Goal: Complete application form: Complete application form

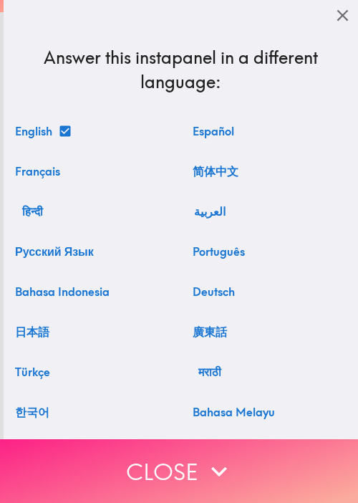
click at [97, 459] on button "Close" at bounding box center [179, 471] width 358 height 64
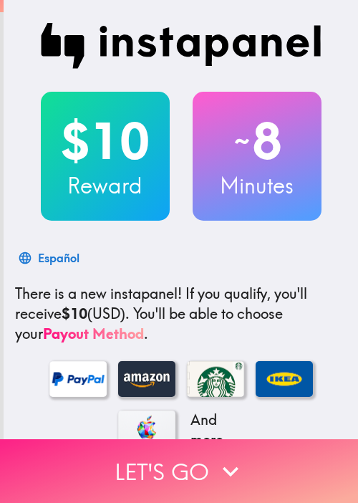
click at [189, 458] on button "Let's go" at bounding box center [179, 471] width 358 height 64
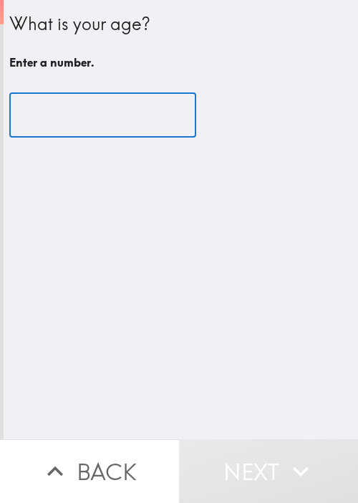
click at [118, 96] on input "number" at bounding box center [102, 115] width 187 height 44
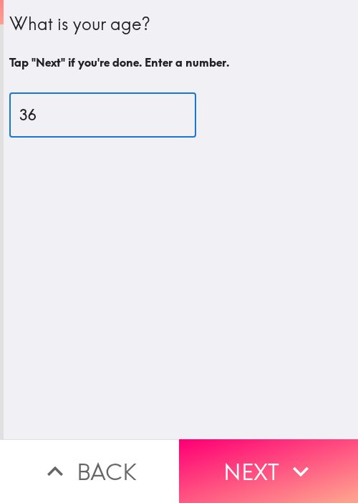
type input "36"
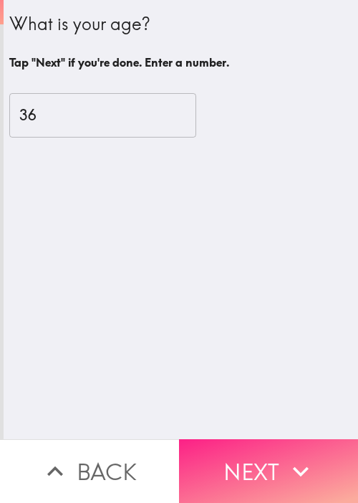
click at [261, 455] on button "Next" at bounding box center [268, 471] width 179 height 64
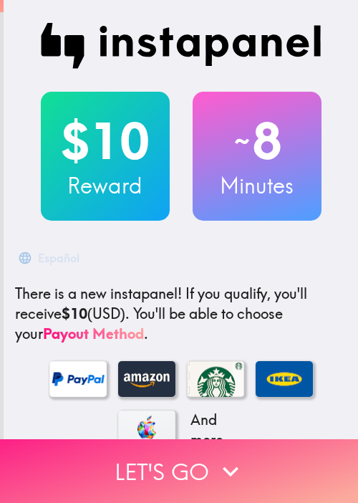
click at [222, 455] on icon "button" at bounding box center [231, 471] width 32 height 32
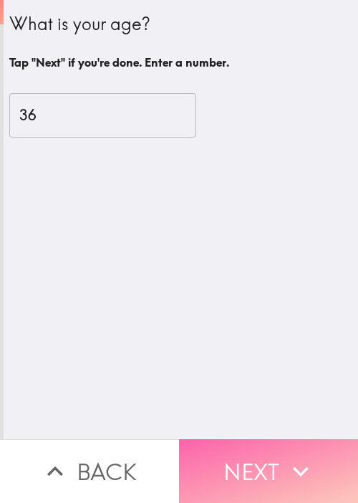
click at [285, 455] on icon "button" at bounding box center [301, 471] width 32 height 32
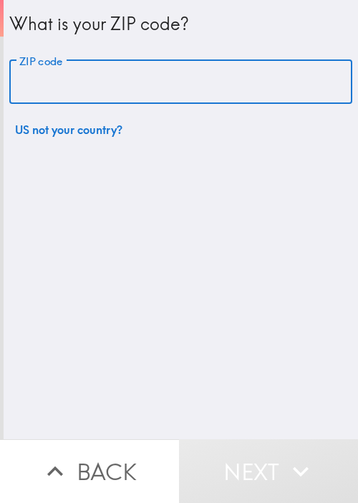
click at [97, 94] on input "ZIP code" at bounding box center [180, 82] width 343 height 44
click at [126, 87] on input "ZIP code" at bounding box center [180, 82] width 343 height 44
paste input "33621"
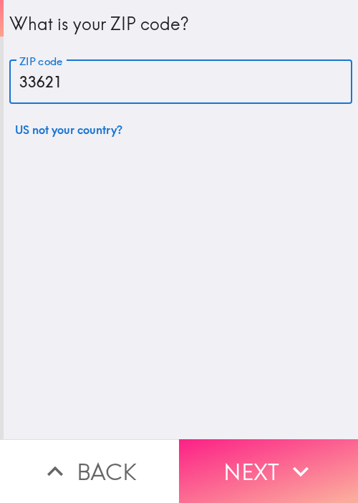
type input "33621"
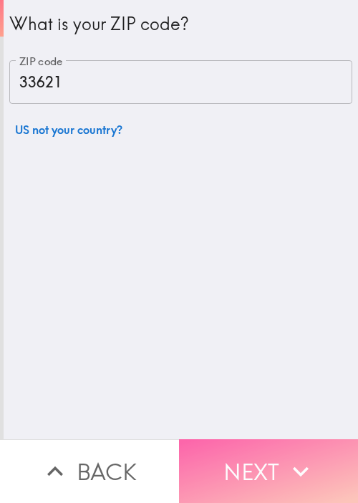
click at [266, 439] on button "Next" at bounding box center [268, 471] width 179 height 64
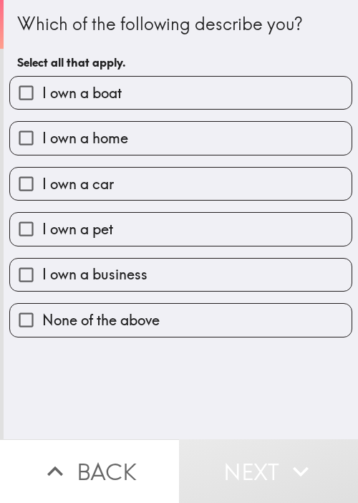
click at [199, 34] on div "Which of the following describe you?" at bounding box center [180, 24] width 327 height 24
click at [159, 96] on label "I own a boat" at bounding box center [180, 93] width 341 height 32
click at [42, 96] on input "I own a boat" at bounding box center [26, 93] width 32 height 32
checkbox input "true"
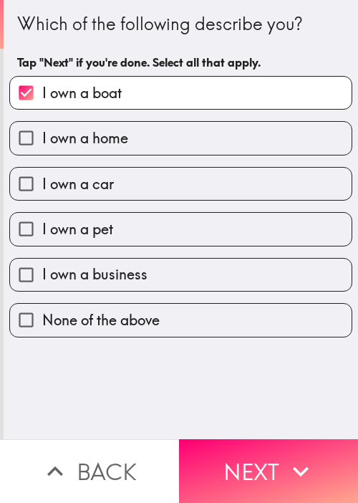
click at [130, 146] on label "I own a home" at bounding box center [180, 138] width 341 height 32
click at [42, 146] on input "I own a home" at bounding box center [26, 138] width 32 height 32
checkbox input "true"
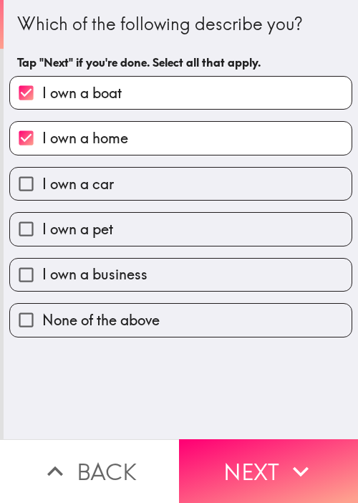
click at [129, 185] on label "I own a car" at bounding box center [180, 184] width 341 height 32
click at [42, 185] on input "I own a car" at bounding box center [26, 184] width 32 height 32
checkbox input "true"
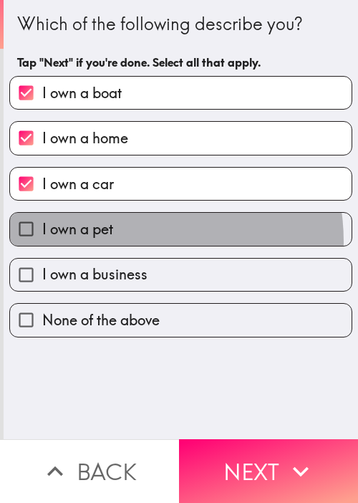
click at [127, 240] on label "I own a pet" at bounding box center [180, 229] width 341 height 32
click at [42, 240] on input "I own a pet" at bounding box center [26, 229] width 32 height 32
checkbox input "true"
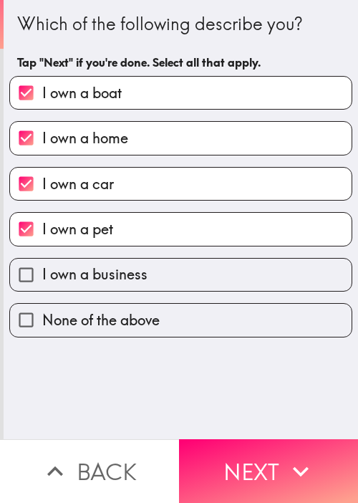
click at [128, 281] on span "I own a business" at bounding box center [94, 274] width 105 height 20
click at [42, 281] on input "I own a business" at bounding box center [26, 274] width 32 height 32
checkbox input "true"
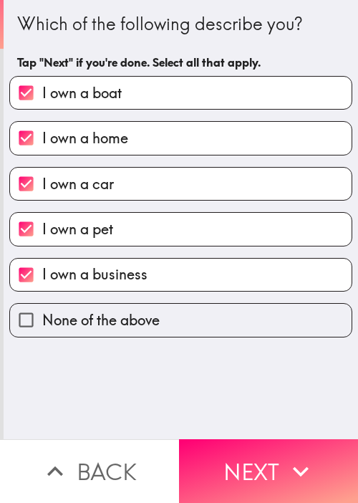
drag, startPoint x: 261, startPoint y: 446, endPoint x: 77, endPoint y: 425, distance: 186.0
click at [258, 446] on button "Next" at bounding box center [268, 471] width 179 height 64
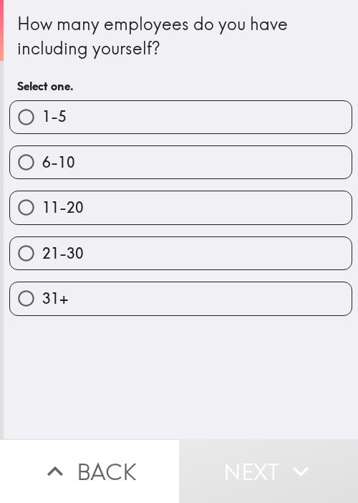
click at [292, 64] on div "How many employees do you have including yourself? Select one." at bounding box center [180, 55] width 327 height 89
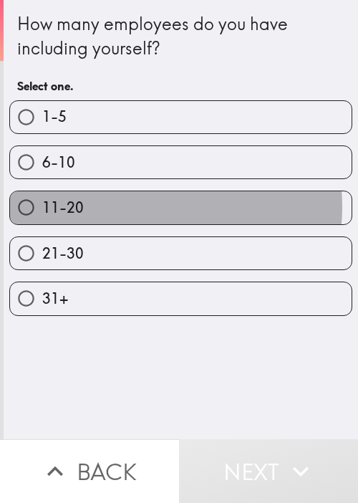
drag, startPoint x: 135, startPoint y: 205, endPoint x: 224, endPoint y: 299, distance: 129.6
click at [135, 205] on label "11-20" at bounding box center [180, 207] width 341 height 32
click at [42, 205] on input "11-20" at bounding box center [26, 207] width 32 height 32
radio input "true"
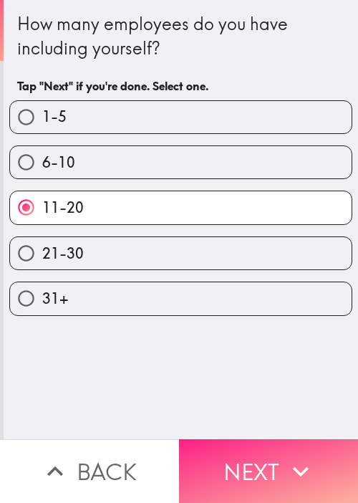
drag, startPoint x: 236, startPoint y: 445, endPoint x: 178, endPoint y: 430, distance: 59.9
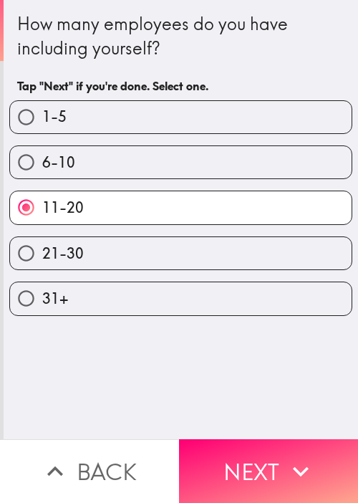
click at [236, 445] on button "Next" at bounding box center [268, 471] width 179 height 64
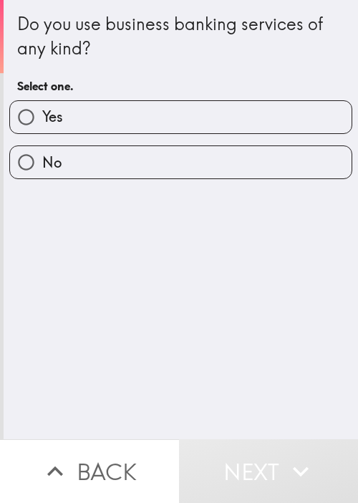
click at [223, 346] on div "Do you use business banking services of any kind? Select one. Yes No" at bounding box center [181, 219] width 354 height 439
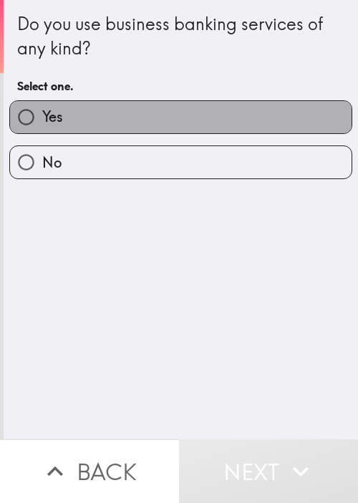
click at [183, 121] on label "Yes" at bounding box center [180, 117] width 341 height 32
click at [42, 121] on input "Yes" at bounding box center [26, 117] width 32 height 32
radio input "true"
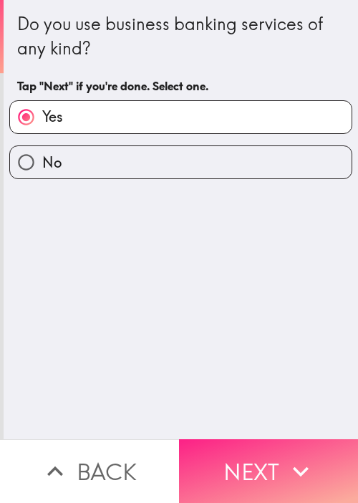
click at [252, 444] on button "Next" at bounding box center [268, 471] width 179 height 64
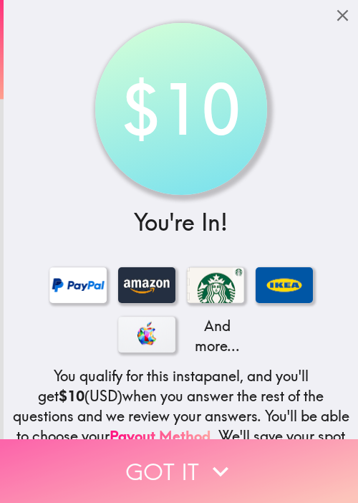
click at [186, 447] on button "Got it" at bounding box center [179, 471] width 358 height 64
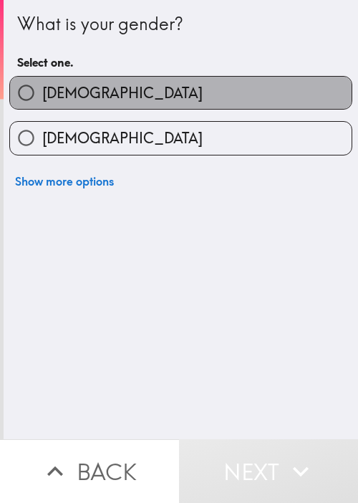
click at [183, 89] on label "Male" at bounding box center [180, 93] width 341 height 32
click at [42, 89] on input "Male" at bounding box center [26, 93] width 32 height 32
radio input "true"
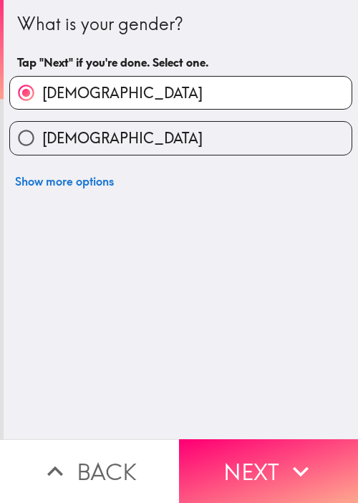
drag, startPoint x: 66, startPoint y: 372, endPoint x: 120, endPoint y: 383, distance: 54.9
click at [67, 372] on div "What is your gender? Tap "Next" if you're done. Select one. Male Female Show mo…" at bounding box center [181, 219] width 354 height 439
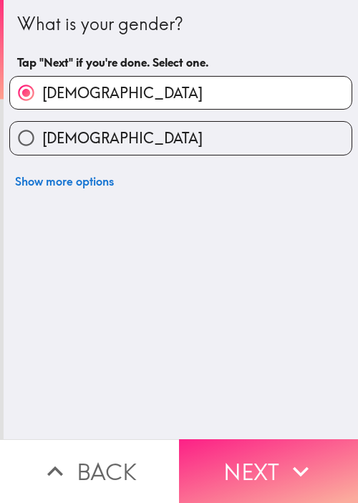
click at [263, 445] on button "Next" at bounding box center [268, 471] width 179 height 64
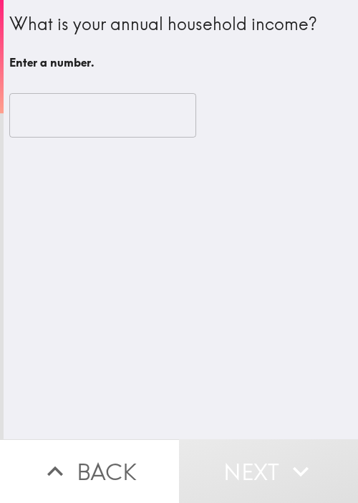
click at [208, 319] on div "What is your annual household income? Enter a number. ​" at bounding box center [181, 219] width 354 height 439
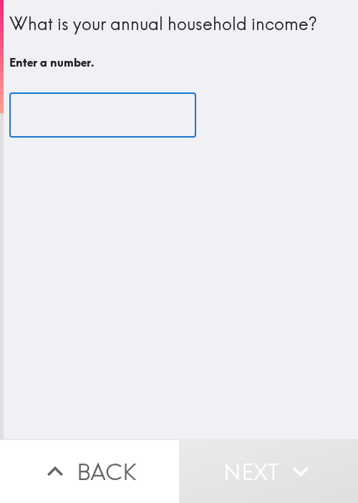
click at [87, 120] on input "number" at bounding box center [102, 115] width 187 height 44
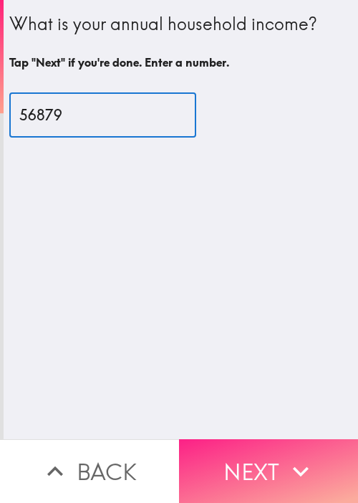
type input "56879"
click at [285, 456] on icon "button" at bounding box center [301, 471] width 32 height 32
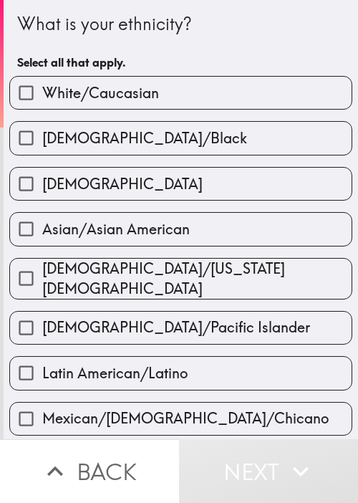
drag, startPoint x: 98, startPoint y: 79, endPoint x: 106, endPoint y: 106, distance: 27.6
click at [98, 79] on label "White/Caucasian" at bounding box center [180, 93] width 341 height 32
click at [42, 79] on input "White/Caucasian" at bounding box center [26, 93] width 32 height 32
checkbox input "true"
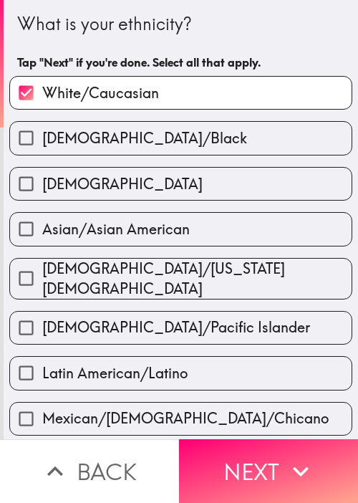
drag, startPoint x: 256, startPoint y: 450, endPoint x: 297, endPoint y: 414, distance: 54.8
click at [257, 450] on button "Next" at bounding box center [268, 471] width 179 height 64
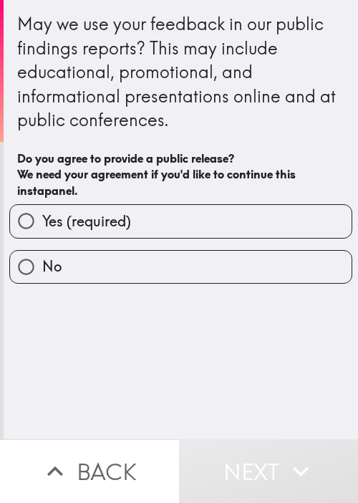
click at [180, 365] on div "May we use your feedback in our public findings reports? This may include educa…" at bounding box center [181, 219] width 354 height 439
click at [179, 226] on label "Yes (required)" at bounding box center [180, 221] width 341 height 32
click at [42, 226] on input "Yes (required)" at bounding box center [26, 221] width 32 height 32
radio input "true"
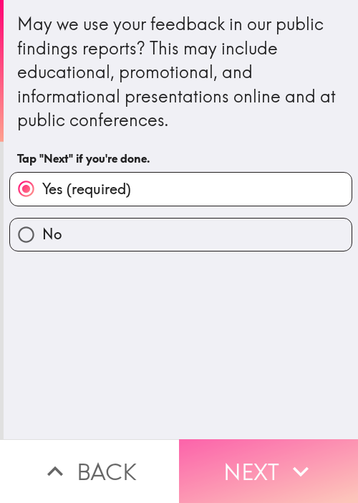
click at [256, 439] on button "Next" at bounding box center [268, 471] width 179 height 64
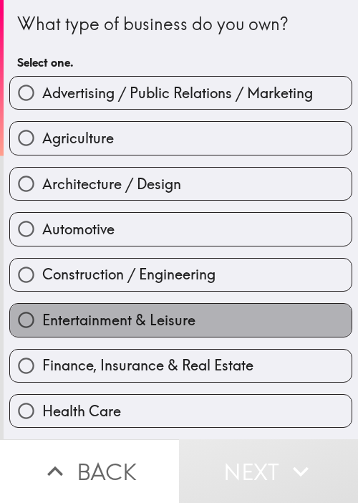
click at [273, 307] on label "Entertainment & Leisure" at bounding box center [180, 320] width 341 height 32
click at [42, 307] on input "Entertainment & Leisure" at bounding box center [26, 320] width 32 height 32
radio input "true"
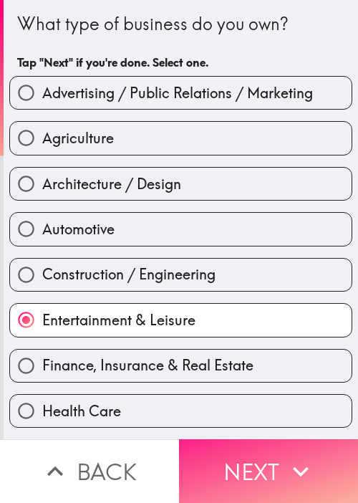
click at [253, 442] on button "Next" at bounding box center [268, 471] width 179 height 64
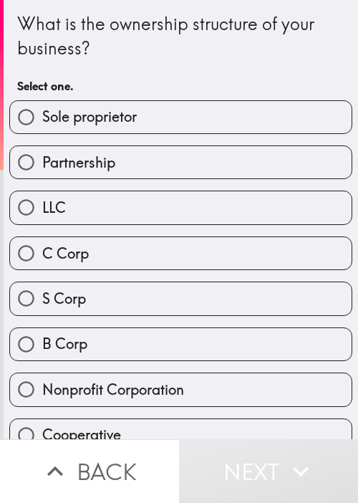
click at [165, 379] on span "Nonprofit Corporation" at bounding box center [113, 389] width 142 height 20
click at [42, 379] on input "Nonprofit Corporation" at bounding box center [26, 389] width 32 height 32
radio input "true"
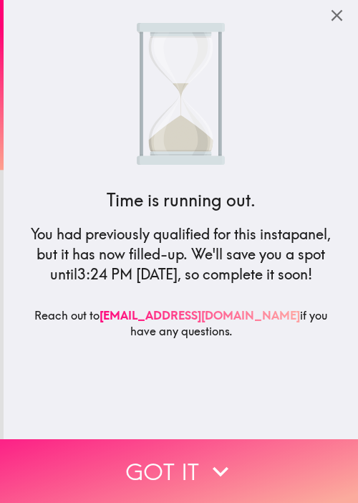
drag, startPoint x: 194, startPoint y: 440, endPoint x: 186, endPoint y: 442, distance: 8.4
click at [194, 440] on button "Got it" at bounding box center [179, 471] width 358 height 64
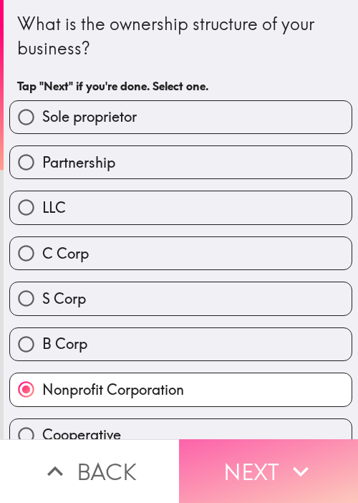
click at [294, 455] on icon "button" at bounding box center [301, 471] width 32 height 32
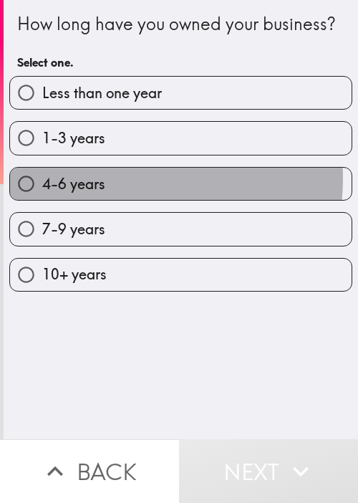
click at [108, 200] on label "4-6 years" at bounding box center [180, 184] width 341 height 32
click at [42, 200] on input "4-6 years" at bounding box center [26, 184] width 32 height 32
radio input "true"
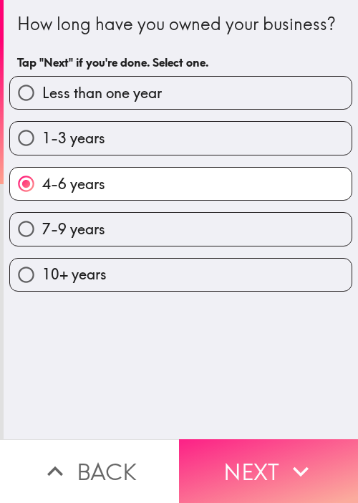
click at [226, 440] on button "Next" at bounding box center [268, 471] width 179 height 64
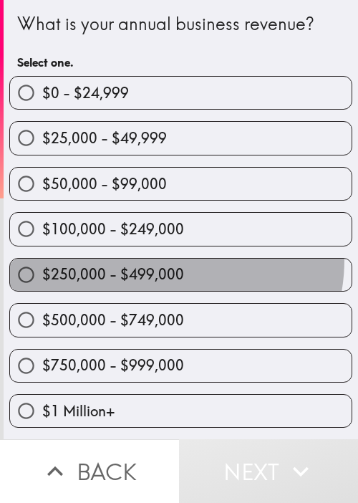
click at [152, 258] on label "$250,000 - $499,000" at bounding box center [180, 274] width 341 height 32
click at [42, 258] on input "$250,000 - $499,000" at bounding box center [26, 274] width 32 height 32
radio input "true"
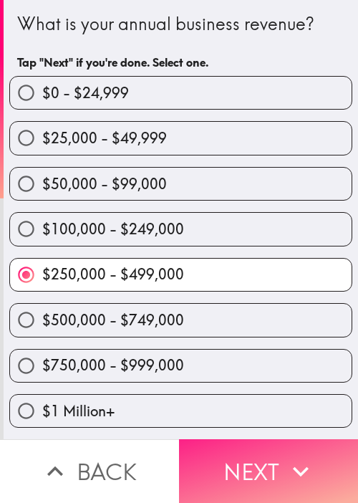
click at [249, 462] on button "Next" at bounding box center [268, 471] width 179 height 64
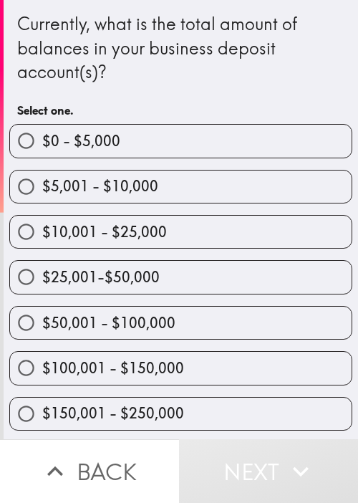
click at [175, 344] on div "$100,001 - $150,000" at bounding box center [175, 361] width 354 height 45
click at [210, 316] on label "$50,001 - $100,000" at bounding box center [180, 322] width 341 height 32
click at [42, 316] on input "$50,001 - $100,000" at bounding box center [26, 322] width 32 height 32
radio input "true"
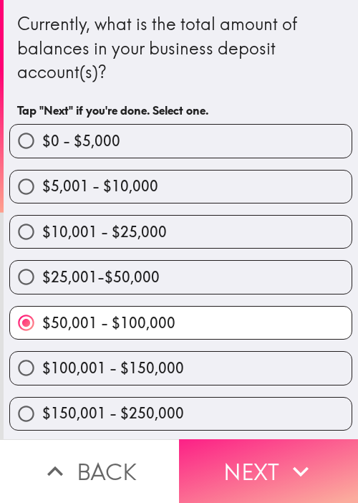
click at [185, 457] on button "Next" at bounding box center [268, 471] width 179 height 64
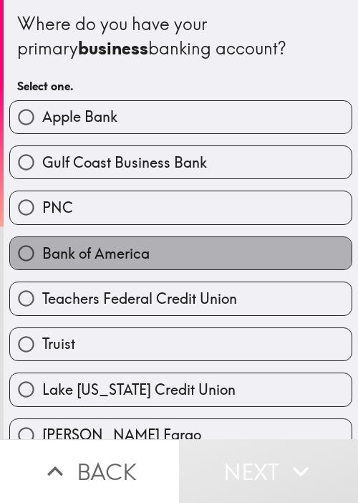
click at [193, 251] on label "Bank of America" at bounding box center [180, 253] width 341 height 32
click at [42, 251] on input "Bank of America" at bounding box center [26, 253] width 32 height 32
radio input "true"
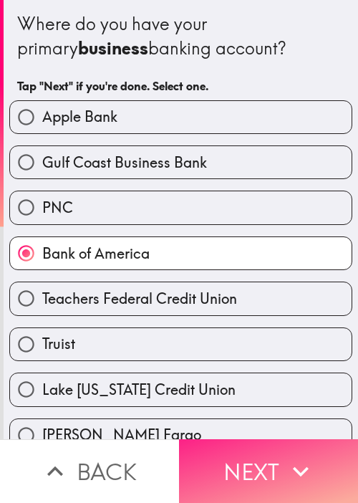
click at [238, 458] on button "Next" at bounding box center [268, 471] width 179 height 64
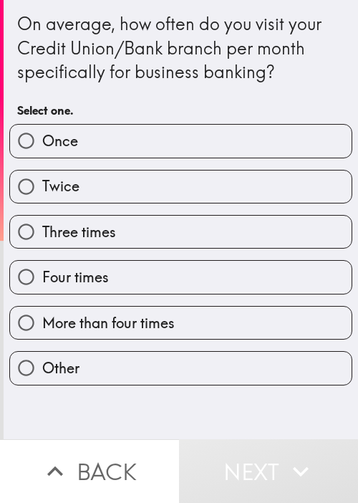
click at [132, 69] on div "On average, how often do you visit your Credit Union/Bank branch per month spec…" at bounding box center [180, 48] width 327 height 72
click at [117, 207] on div "Three times" at bounding box center [175, 225] width 354 height 45
click at [122, 195] on label "Twice" at bounding box center [180, 186] width 341 height 32
click at [42, 195] on input "Twice" at bounding box center [26, 186] width 32 height 32
radio input "true"
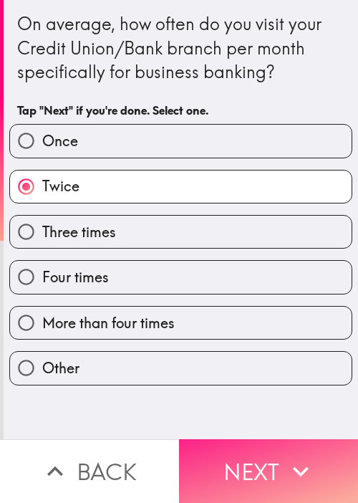
click at [289, 460] on icon "button" at bounding box center [301, 471] width 32 height 32
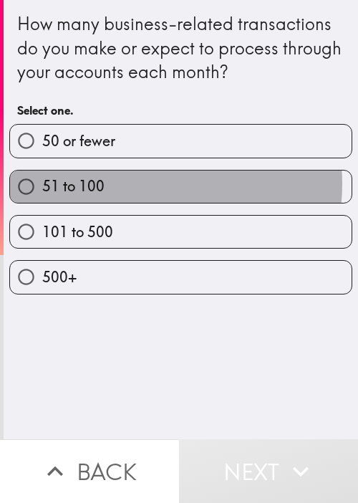
click at [132, 183] on label "51 to 100" at bounding box center [180, 186] width 341 height 32
click at [42, 183] on input "51 to 100" at bounding box center [26, 186] width 32 height 32
radio input "true"
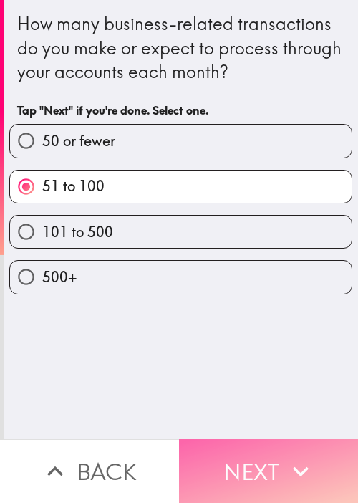
drag, startPoint x: 246, startPoint y: 464, endPoint x: 236, endPoint y: 456, distance: 12.7
click at [241, 459] on button "Next" at bounding box center [268, 471] width 179 height 64
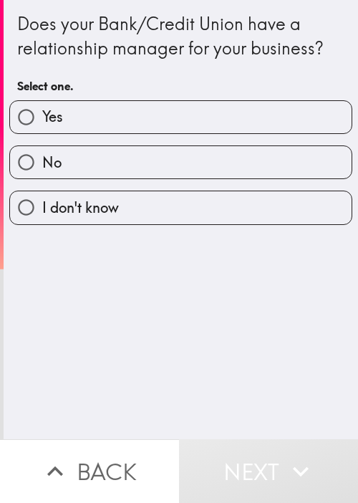
click at [237, 290] on div "Does your Bank/Credit Union have a relationship manager for your business? Sele…" at bounding box center [181, 219] width 354 height 439
click at [193, 117] on label "Yes" at bounding box center [180, 117] width 341 height 32
click at [42, 117] on input "Yes" at bounding box center [26, 117] width 32 height 32
radio input "true"
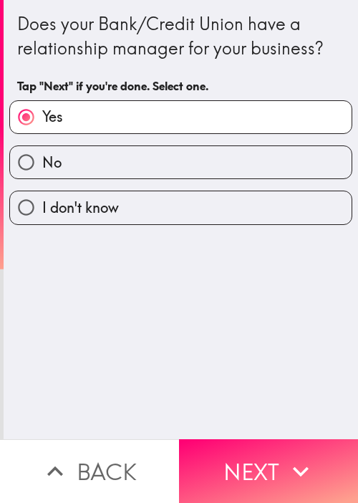
drag, startPoint x: 294, startPoint y: 465, endPoint x: 354, endPoint y: 364, distance: 117.3
click at [292, 463] on icon "button" at bounding box center [301, 471] width 32 height 32
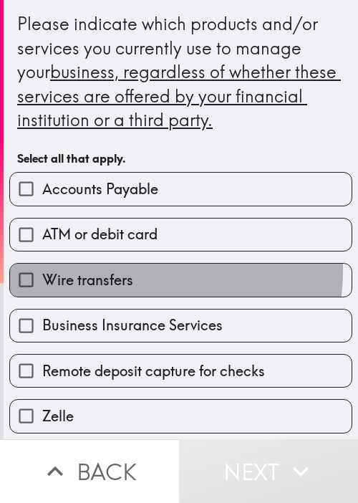
click at [77, 268] on label "Wire transfers" at bounding box center [180, 279] width 341 height 32
click at [42, 268] on input "Wire transfers" at bounding box center [26, 279] width 32 height 32
checkbox input "true"
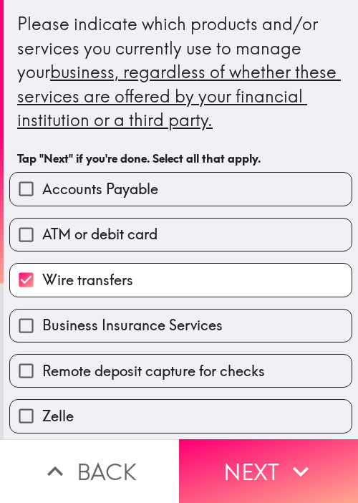
click at [133, 220] on label "ATM or debit card" at bounding box center [180, 234] width 341 height 32
click at [42, 220] on input "ATM or debit card" at bounding box center [26, 234] width 32 height 32
checkbox input "true"
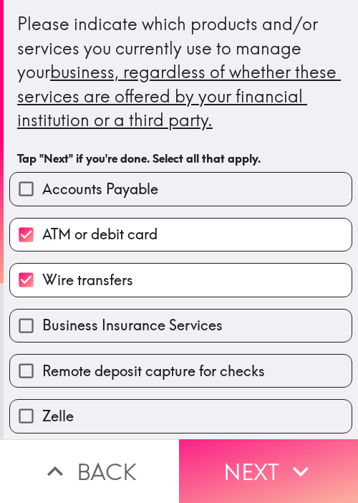
click at [242, 458] on button "Next" at bounding box center [268, 471] width 179 height 64
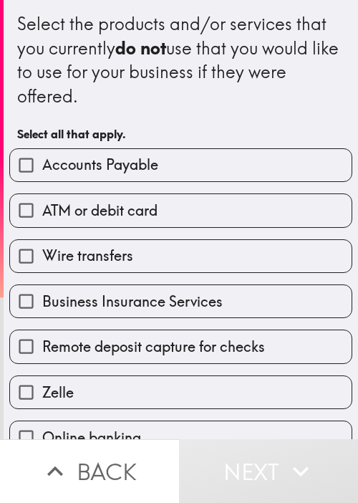
click at [87, 224] on label "ATM or debit card" at bounding box center [180, 210] width 341 height 32
click at [42, 224] on input "ATM or debit card" at bounding box center [26, 210] width 32 height 32
checkbox input "true"
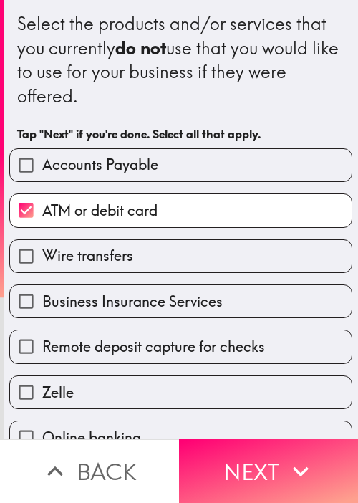
click at [114, 291] on span "Business Insurance Services" at bounding box center [132, 301] width 180 height 20
click at [42, 291] on input "Business Insurance Services" at bounding box center [26, 301] width 32 height 32
checkbox input "true"
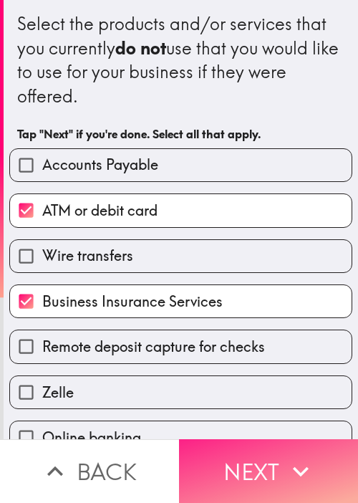
drag, startPoint x: 185, startPoint y: 437, endPoint x: 192, endPoint y: 439, distance: 7.5
click at [188, 440] on button "Next" at bounding box center [268, 471] width 179 height 64
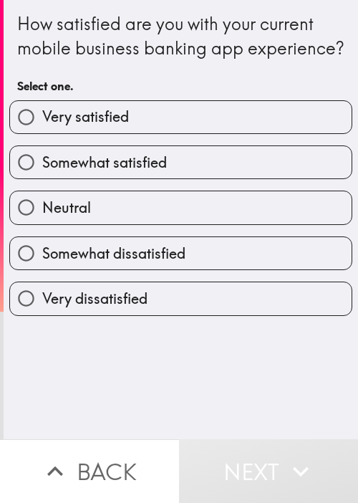
drag, startPoint x: 141, startPoint y: 53, endPoint x: 141, endPoint y: 40, distance: 12.9
click at [141, 53] on div "How satisfied are you with your current mobile business banking app experience?" at bounding box center [180, 36] width 327 height 48
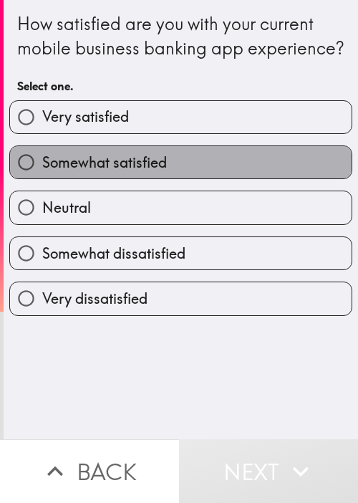
click at [188, 178] on label "Somewhat satisfied" at bounding box center [180, 162] width 341 height 32
click at [42, 178] on input "Somewhat satisfied" at bounding box center [26, 162] width 32 height 32
radio input "true"
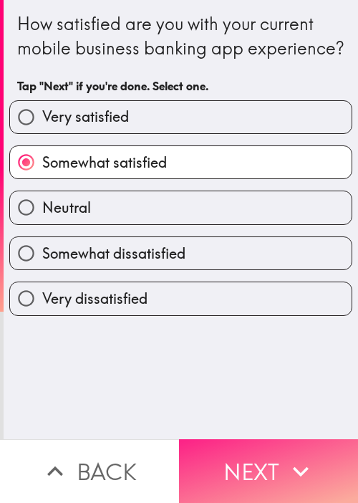
click at [269, 462] on button "Next" at bounding box center [268, 471] width 179 height 64
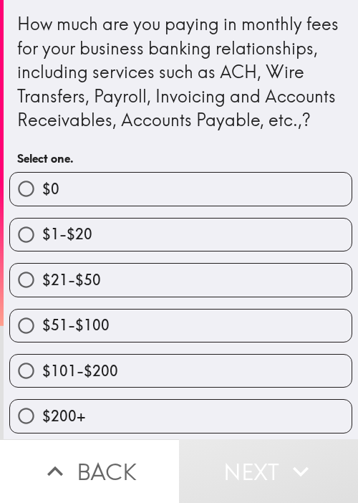
click at [190, 132] on div "How much are you paying in monthly fees for your business banking relationships…" at bounding box center [180, 72] width 327 height 120
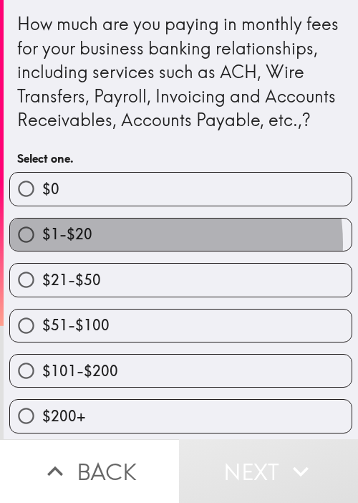
click at [131, 251] on label "$1-$20" at bounding box center [180, 234] width 341 height 32
click at [42, 251] on input "$1-$20" at bounding box center [26, 234] width 32 height 32
radio input "true"
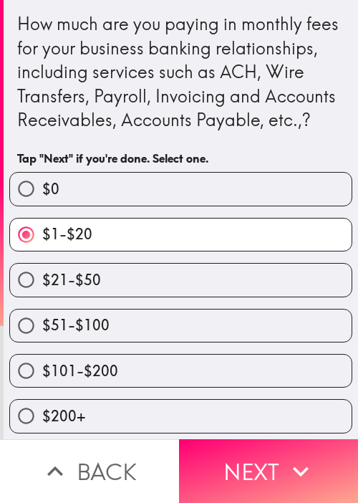
click at [162, 366] on div "$101-$200" at bounding box center [175, 364] width 354 height 45
drag, startPoint x: 193, startPoint y: 349, endPoint x: 204, endPoint y: 367, distance: 20.3
click at [195, 341] on label "$51-$100" at bounding box center [180, 325] width 341 height 32
click at [42, 341] on input "$51-$100" at bounding box center [26, 325] width 32 height 32
radio input "true"
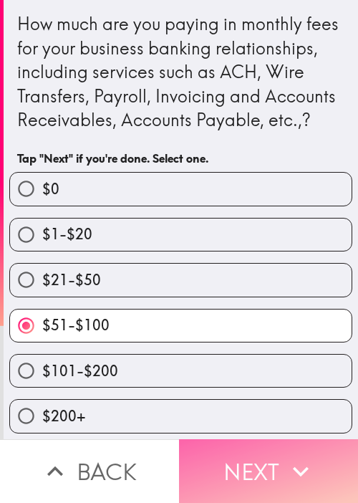
click at [252, 452] on button "Next" at bounding box center [268, 471] width 179 height 64
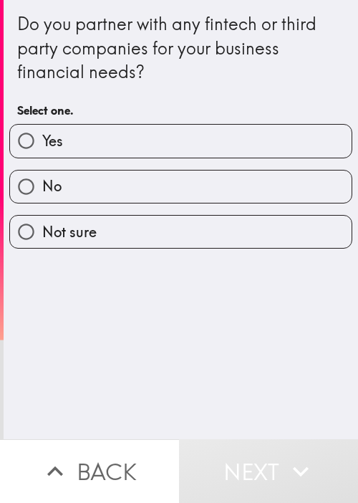
click at [146, 149] on label "Yes" at bounding box center [180, 141] width 341 height 32
click at [42, 149] on input "Yes" at bounding box center [26, 141] width 32 height 32
radio input "true"
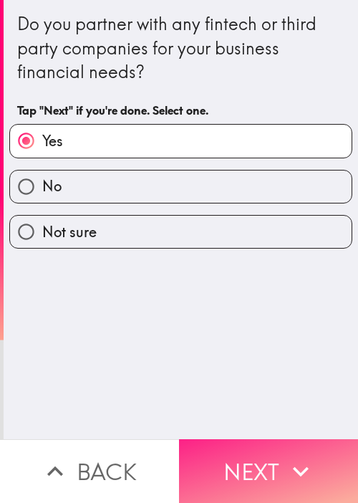
drag, startPoint x: 214, startPoint y: 398, endPoint x: 238, endPoint y: 440, distance: 48.4
click at [215, 398] on div "Do you partner with any fintech or third party companies for your business fina…" at bounding box center [181, 219] width 354 height 439
click at [246, 451] on button "Next" at bounding box center [268, 471] width 179 height 64
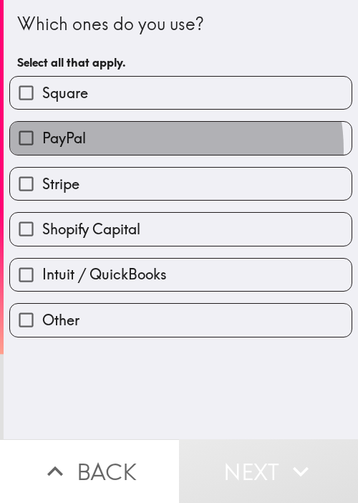
click at [149, 150] on label "PayPal" at bounding box center [180, 138] width 341 height 32
click at [42, 150] on input "PayPal" at bounding box center [26, 138] width 32 height 32
checkbox input "true"
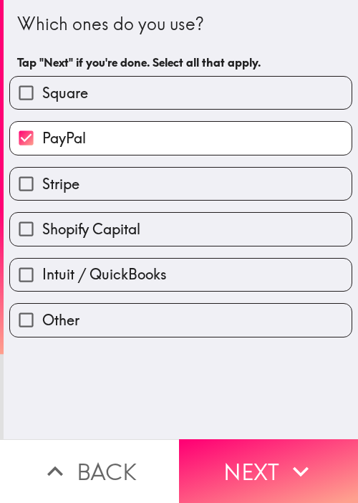
click at [139, 186] on label "Stripe" at bounding box center [180, 184] width 341 height 32
click at [42, 186] on input "Stripe" at bounding box center [26, 184] width 32 height 32
checkbox input "true"
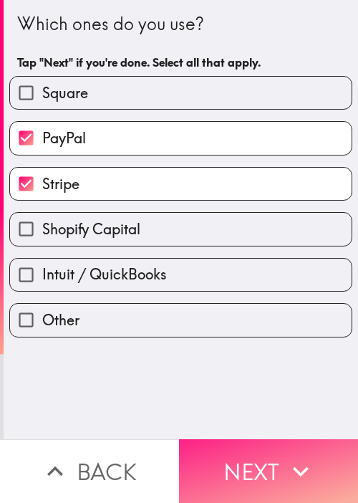
click at [248, 439] on button "Next" at bounding box center [268, 471] width 179 height 64
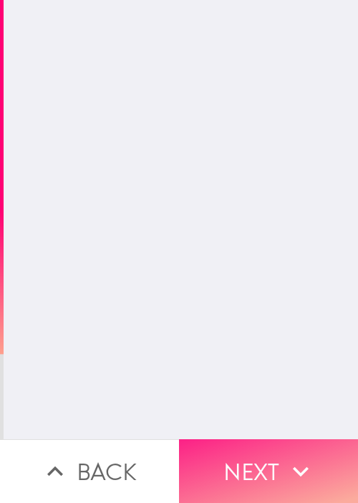
click at [243, 440] on button "Next" at bounding box center [268, 471] width 179 height 64
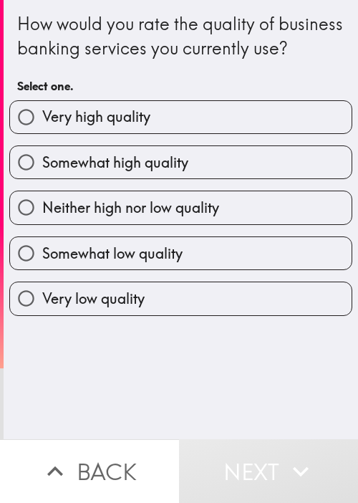
drag, startPoint x: 155, startPoint y: 252, endPoint x: 167, endPoint y: 244, distance: 14.5
click at [155, 252] on div "Somewhat low quality" at bounding box center [175, 247] width 354 height 45
click at [168, 210] on div "Neither high nor low quality" at bounding box center [175, 201] width 354 height 45
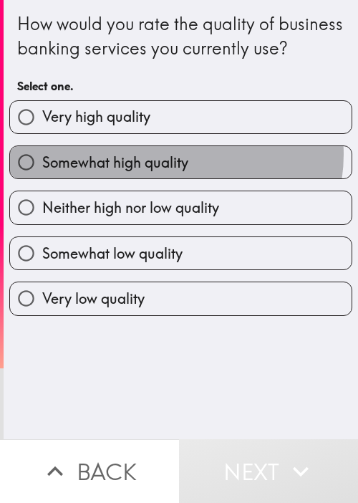
click at [169, 173] on span "Somewhat high quality" at bounding box center [115, 162] width 146 height 20
click at [42, 178] on input "Somewhat high quality" at bounding box center [26, 162] width 32 height 32
radio input "true"
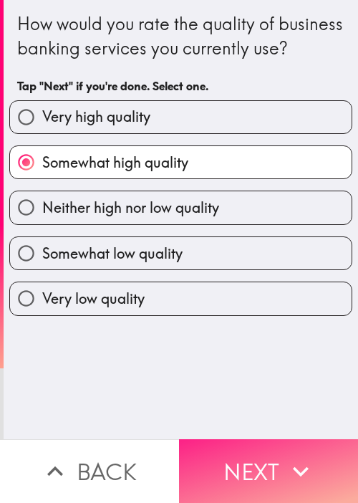
click at [218, 440] on button "Next" at bounding box center [268, 471] width 179 height 64
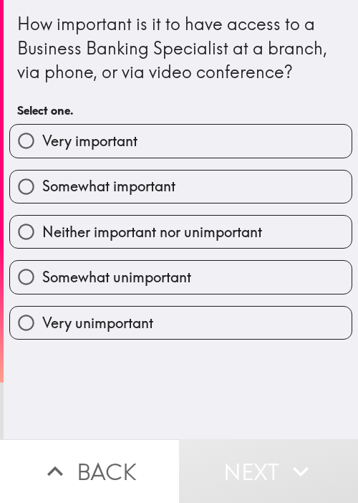
click at [236, 159] on div "Somewhat important" at bounding box center [175, 180] width 354 height 45
click at [218, 129] on label "Very important" at bounding box center [180, 141] width 341 height 32
click at [42, 129] on input "Very important" at bounding box center [26, 141] width 32 height 32
radio input "true"
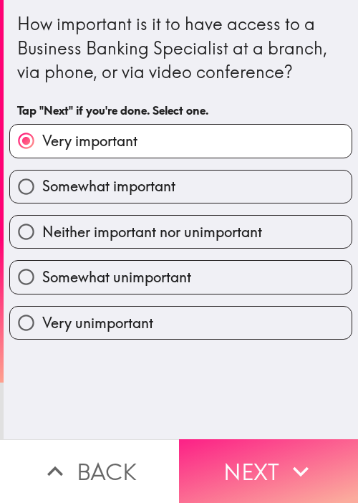
click at [298, 459] on icon "button" at bounding box center [301, 471] width 32 height 32
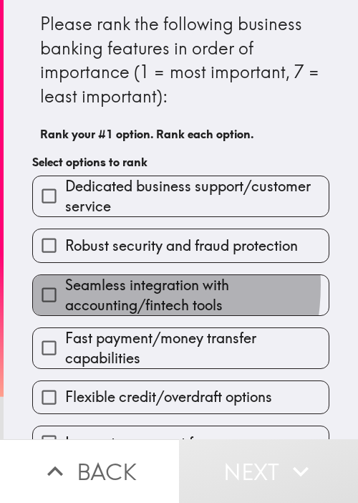
click at [94, 284] on span "Seamless integration with accounting/fintech tools" at bounding box center [196, 295] width 263 height 40
click at [65, 284] on input "Seamless integration with accounting/fintech tools" at bounding box center [49, 294] width 32 height 32
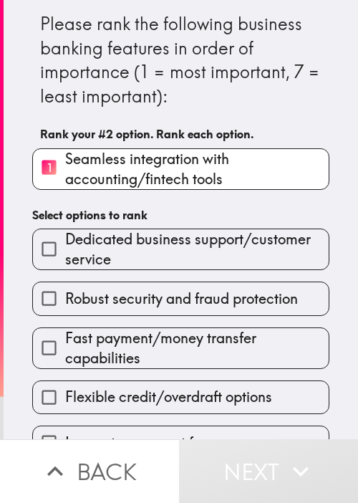
click at [143, 261] on span "Dedicated business support/customer service" at bounding box center [196, 249] width 263 height 40
click at [65, 261] on input "Dedicated business support/customer service" at bounding box center [49, 249] width 32 height 32
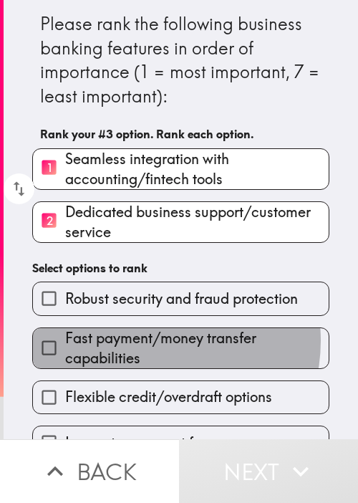
click at [146, 339] on span "Fast payment/money transfer capabilities" at bounding box center [196, 348] width 263 height 40
click at [65, 339] on input "Fast payment/money transfer capabilities" at bounding box center [49, 347] width 32 height 32
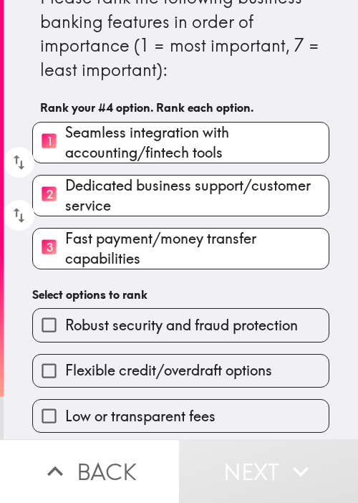
scroll to position [72, 0]
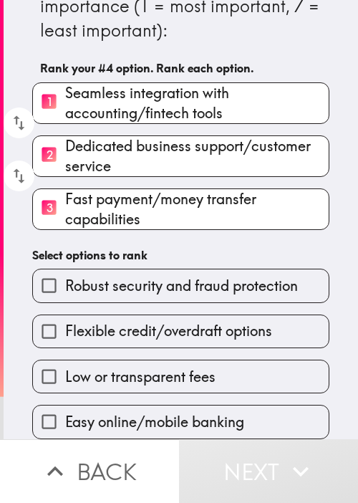
drag, startPoint x: 160, startPoint y: 349, endPoint x: 169, endPoint y: 332, distance: 18.6
click at [160, 349] on div "Low or transparent fees" at bounding box center [175, 370] width 309 height 45
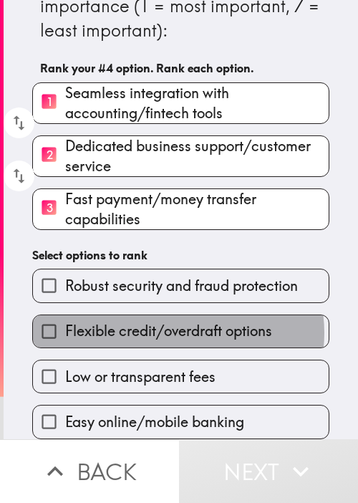
click at [172, 326] on span "Flexible credit/overdraft options" at bounding box center [168, 331] width 207 height 20
click at [65, 326] on input "Flexible credit/overdraft options" at bounding box center [49, 331] width 32 height 32
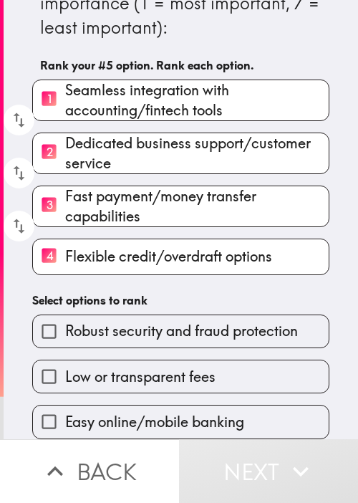
click at [145, 393] on div "Easy online/mobile banking" at bounding box center [175, 415] width 309 height 45
click at [163, 368] on span "Low or transparent fees" at bounding box center [140, 377] width 150 height 20
click at [65, 368] on input "Low or transparent fees" at bounding box center [49, 376] width 32 height 32
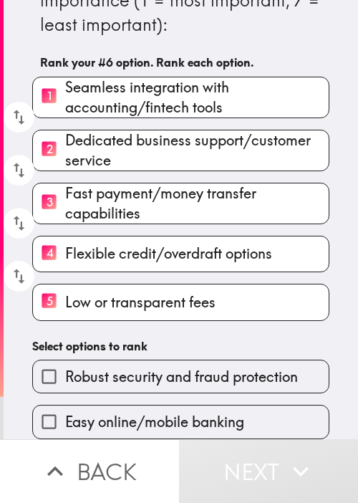
click at [162, 412] on span "Easy online/mobile banking" at bounding box center [154, 422] width 179 height 20
click at [65, 405] on input "Easy online/mobile banking" at bounding box center [49, 421] width 32 height 32
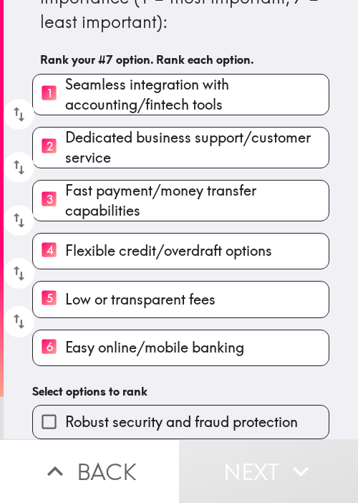
click at [168, 414] on span "Robust security and fraud protection" at bounding box center [181, 422] width 233 height 20
click at [65, 414] on input "Robust security and fraud protection" at bounding box center [49, 421] width 32 height 32
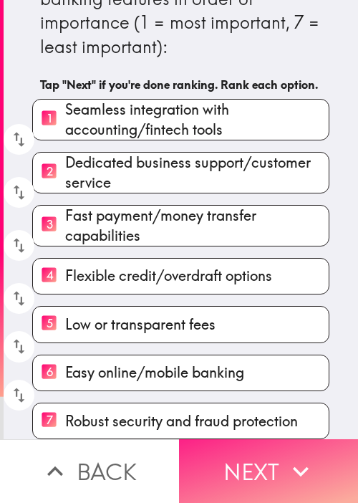
scroll to position [74, 0]
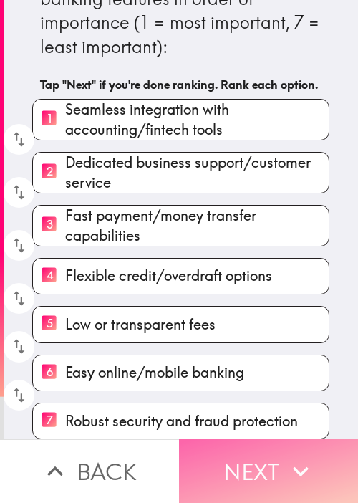
click at [222, 459] on button "Next" at bounding box center [268, 471] width 179 height 64
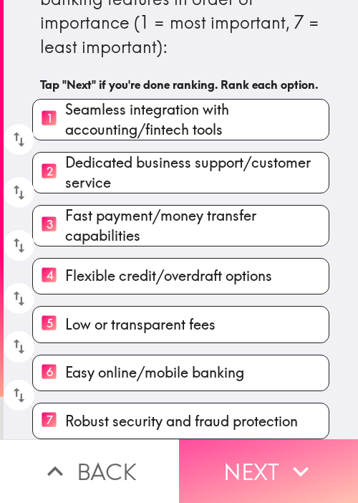
scroll to position [0, 0]
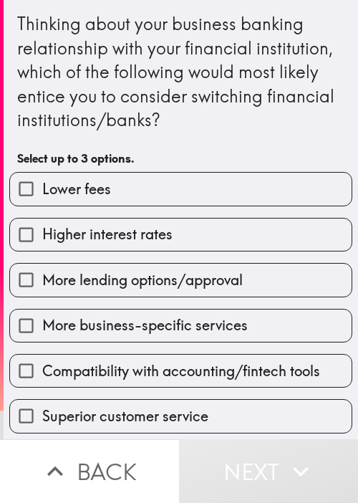
click at [198, 290] on label "More lending options/approval" at bounding box center [180, 279] width 341 height 32
click at [42, 290] on input "More lending options/approval" at bounding box center [26, 279] width 32 height 32
checkbox input "true"
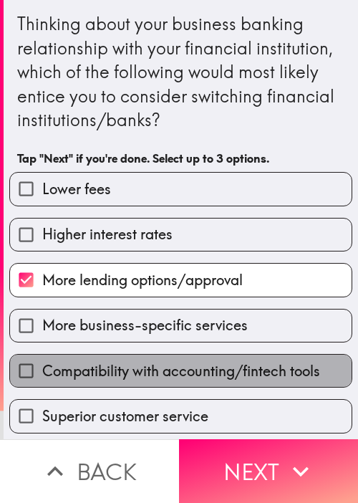
click at [195, 354] on label "Compatibility with accounting/fintech tools" at bounding box center [180, 370] width 341 height 32
click at [42, 354] on input "Compatibility with accounting/fintech tools" at bounding box center [26, 370] width 32 height 32
checkbox input "true"
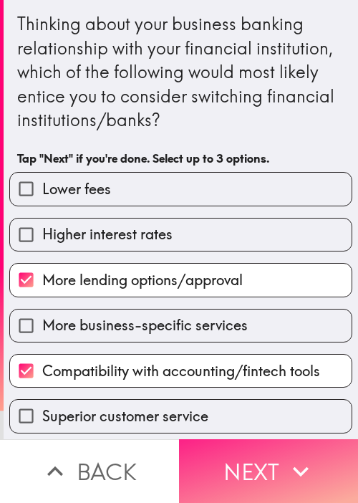
click at [275, 453] on button "Next" at bounding box center [268, 471] width 179 height 64
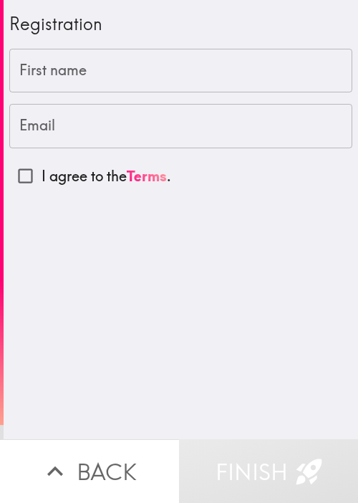
click at [233, 339] on div "Registration First name First name Email Email I agree to the Terms ." at bounding box center [181, 219] width 354 height 439
click at [132, 64] on input "First name" at bounding box center [180, 71] width 343 height 44
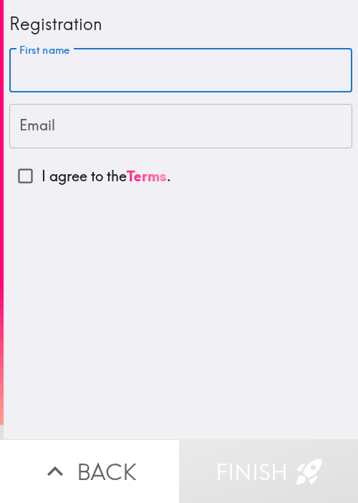
paste input "Ford"
type input "Ford"
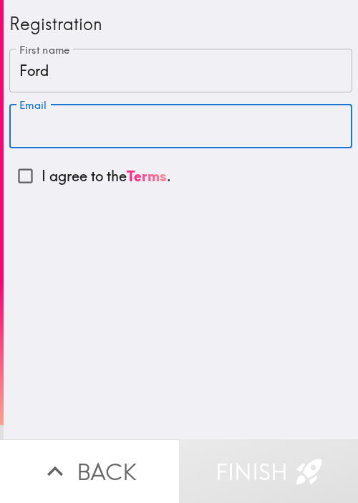
click at [135, 132] on input "Email" at bounding box center [180, 126] width 343 height 44
paste input "fblair605@gmail.com"
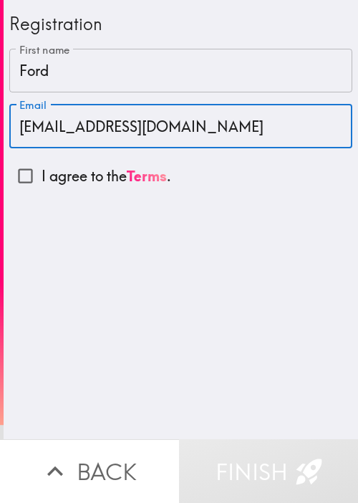
type input "fblair605@gmail.com"
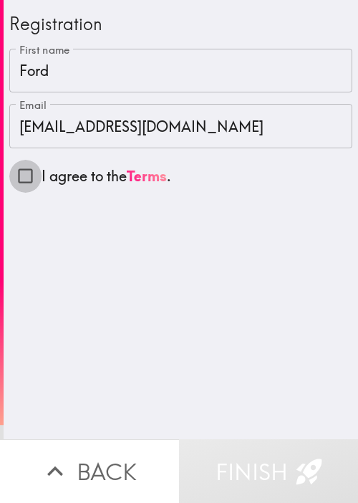
click at [20, 185] on input "I agree to the Terms ." at bounding box center [25, 176] width 32 height 32
checkbox input "true"
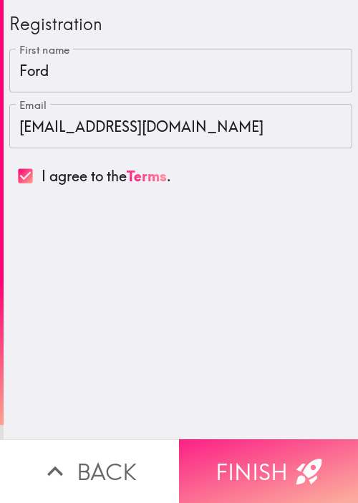
click at [254, 465] on button "Finish" at bounding box center [268, 471] width 179 height 64
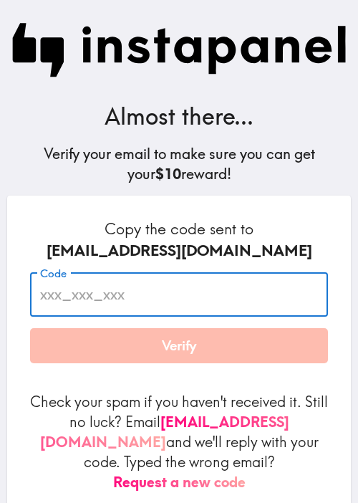
click at [135, 305] on input "Code" at bounding box center [179, 294] width 298 height 44
paste input "upK_etM_qkt"
type input "upK_etM_qkt"
click at [172, 341] on button "Verify" at bounding box center [179, 346] width 298 height 36
